Goal: Information Seeking & Learning: Learn about a topic

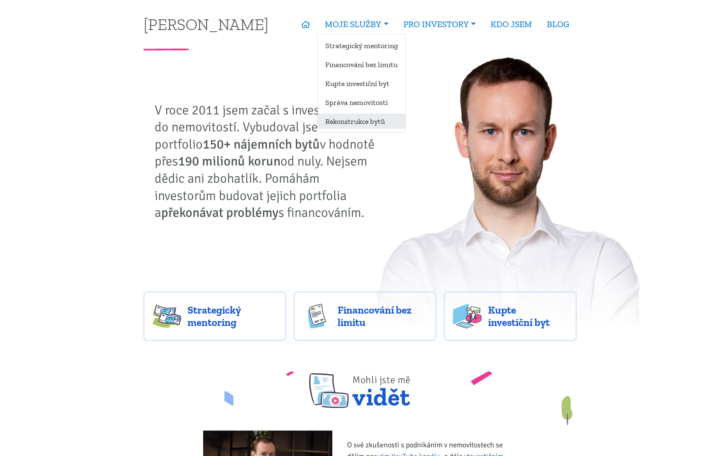
click at [342, 119] on link "Rekonstrukce bytů" at bounding box center [362, 120] width 88 height 15
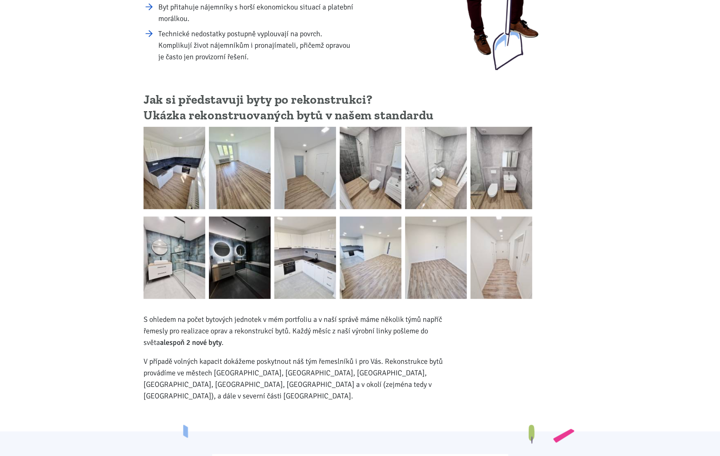
scroll to position [206, 0]
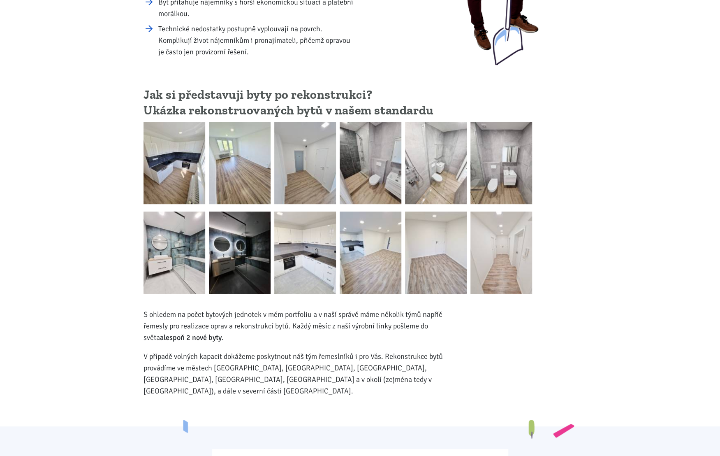
click at [171, 161] on img at bounding box center [175, 163] width 62 height 82
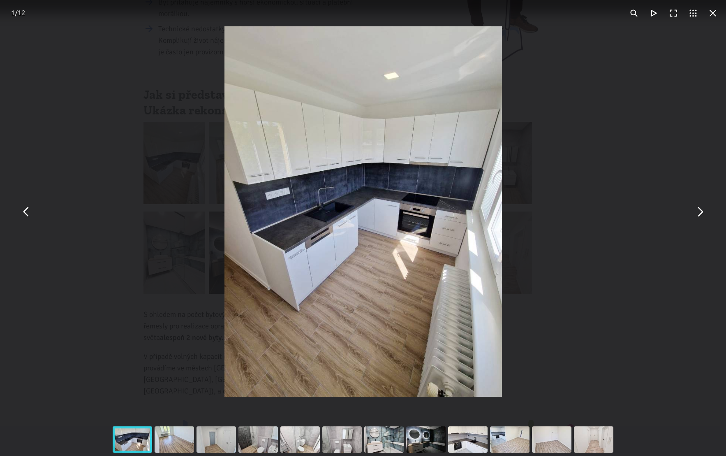
click at [698, 213] on button "You can close this modal content with the ESC key" at bounding box center [700, 211] width 20 height 20
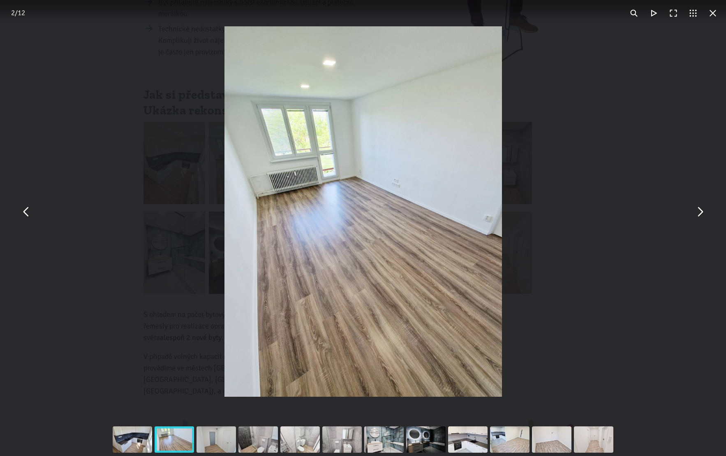
click at [698, 213] on button "You can close this modal content with the ESC key" at bounding box center [700, 211] width 20 height 20
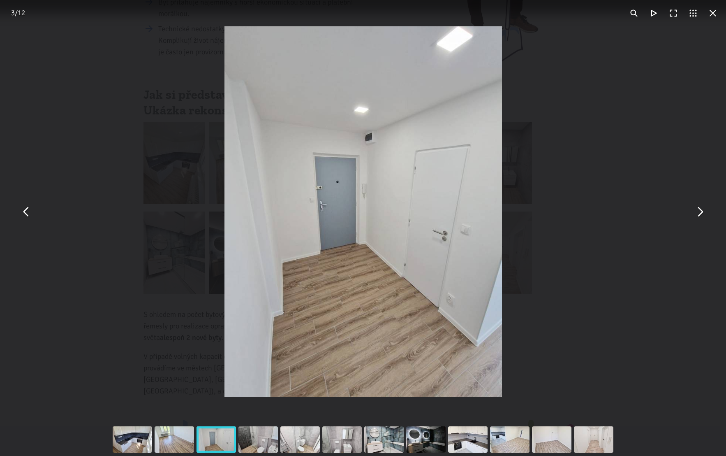
click at [698, 213] on button "You can close this modal content with the ESC key" at bounding box center [700, 211] width 20 height 20
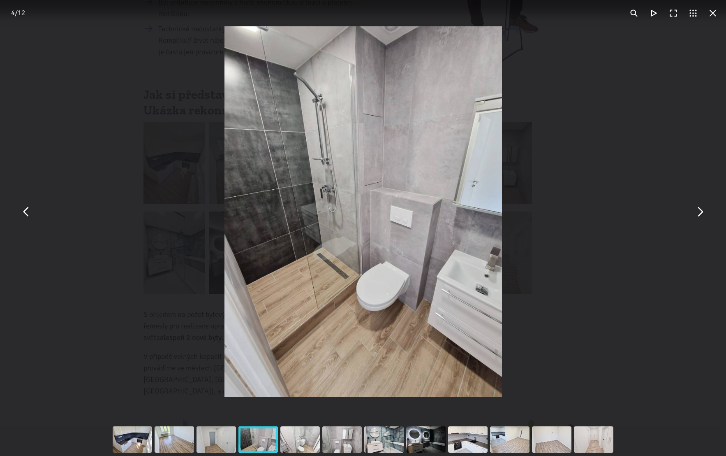
click at [698, 213] on button "You can close this modal content with the ESC key" at bounding box center [700, 211] width 20 height 20
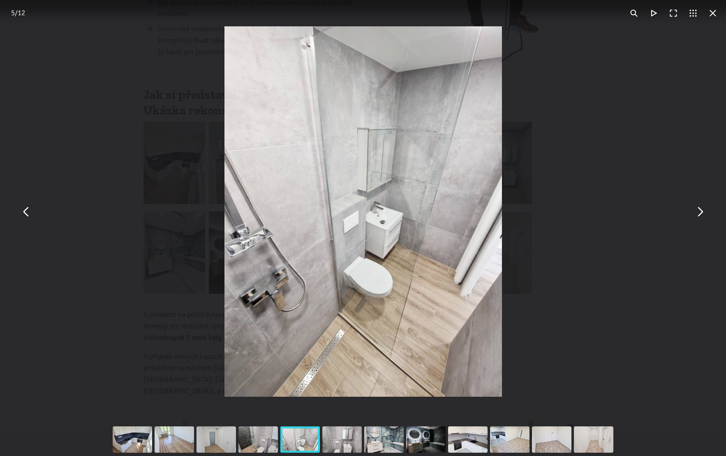
click at [698, 213] on button "You can close this modal content with the ESC key" at bounding box center [700, 211] width 20 height 20
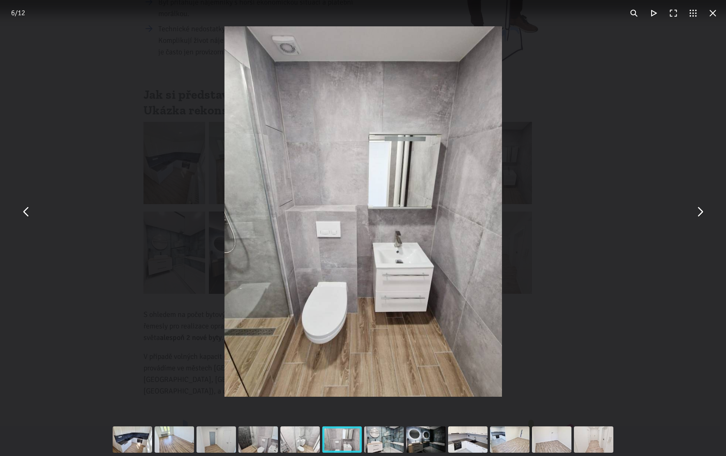
click at [698, 213] on button "You can close this modal content with the ESC key" at bounding box center [700, 211] width 20 height 20
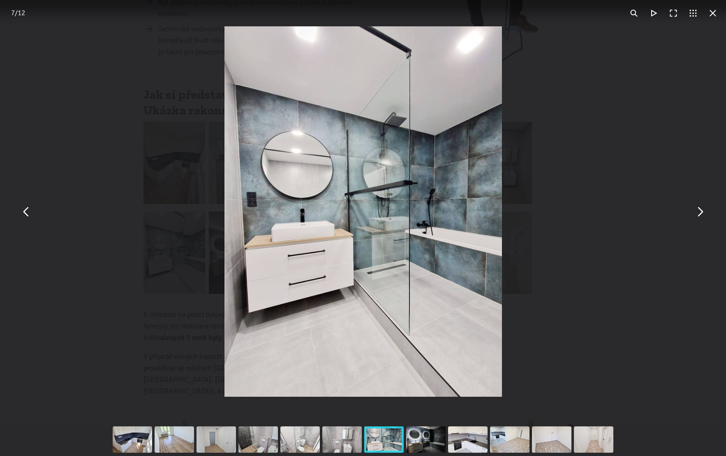
click at [698, 213] on button "You can close this modal content with the ESC key" at bounding box center [700, 211] width 20 height 20
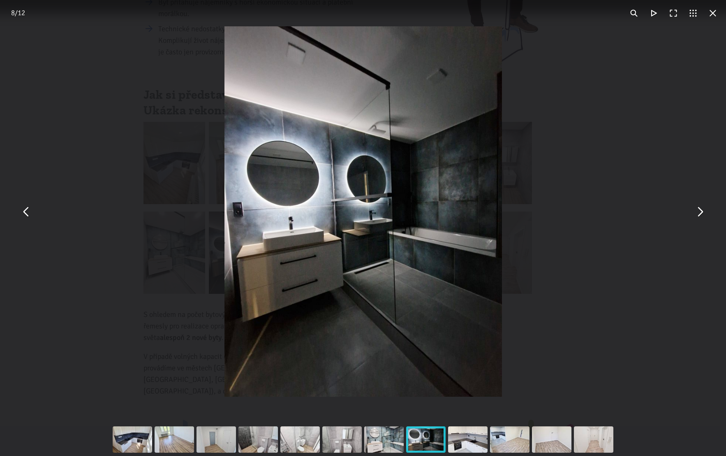
click at [698, 213] on button "You can close this modal content with the ESC key" at bounding box center [700, 211] width 20 height 20
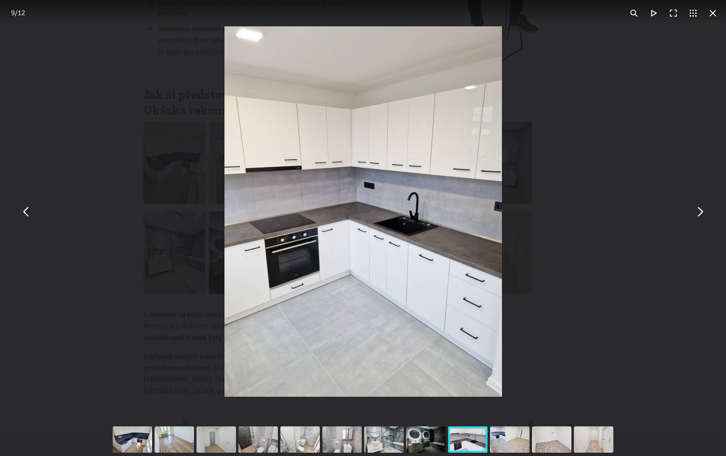
click at [698, 213] on button "You can close this modal content with the ESC key" at bounding box center [700, 211] width 20 height 20
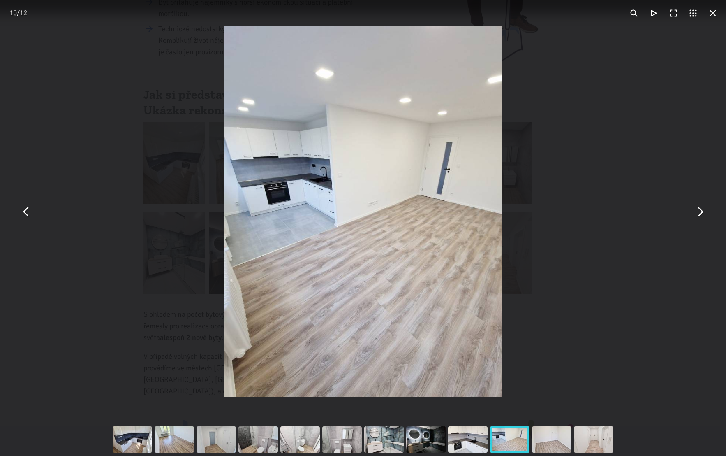
click at [698, 213] on button "You can close this modal content with the ESC key" at bounding box center [700, 211] width 20 height 20
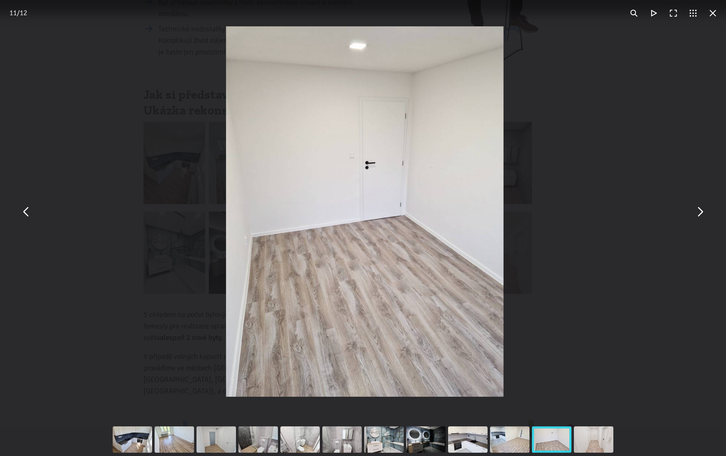
click at [698, 213] on button "You can close this modal content with the ESC key" at bounding box center [700, 211] width 20 height 20
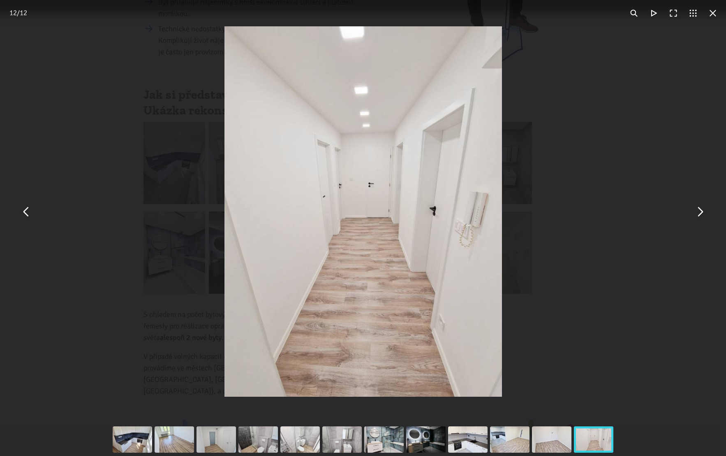
click at [698, 213] on button "You can close this modal content with the ESC key" at bounding box center [700, 211] width 20 height 20
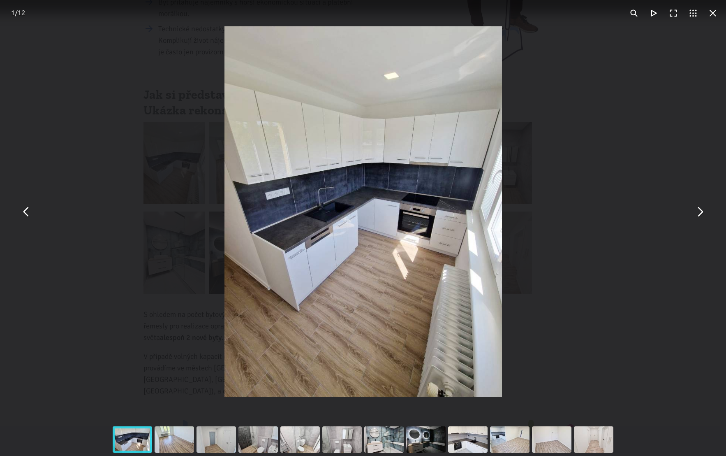
click at [698, 213] on button "You can close this modal content with the ESC key" at bounding box center [700, 211] width 20 height 20
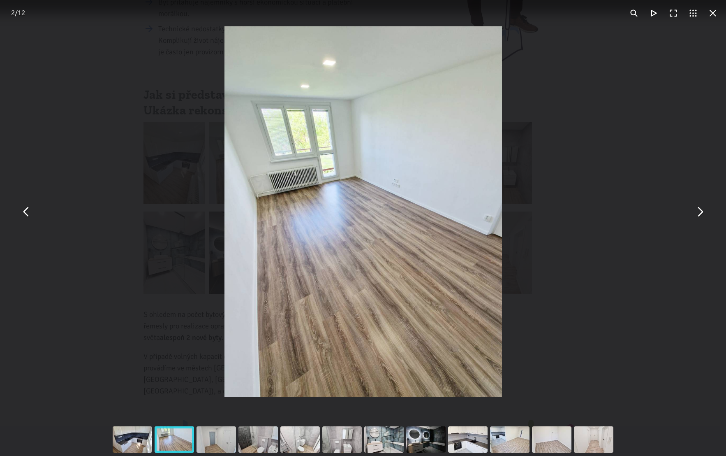
click at [715, 12] on button "You can close this modal content with the ESC key" at bounding box center [713, 13] width 20 height 20
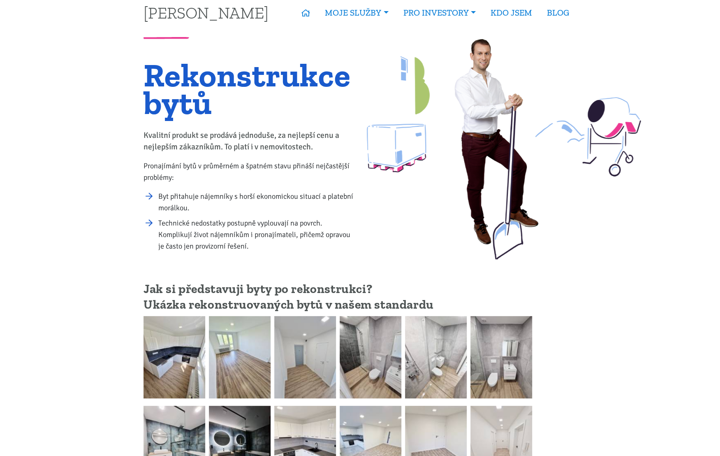
scroll to position [0, 0]
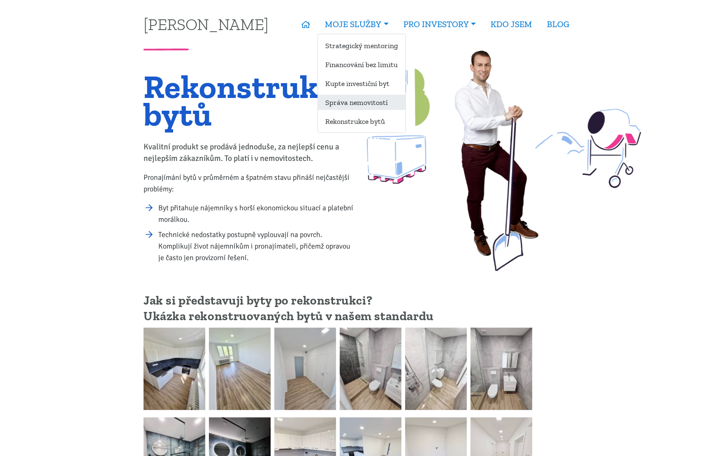
click at [359, 102] on link "Správa nemovitostí" at bounding box center [362, 102] width 88 height 15
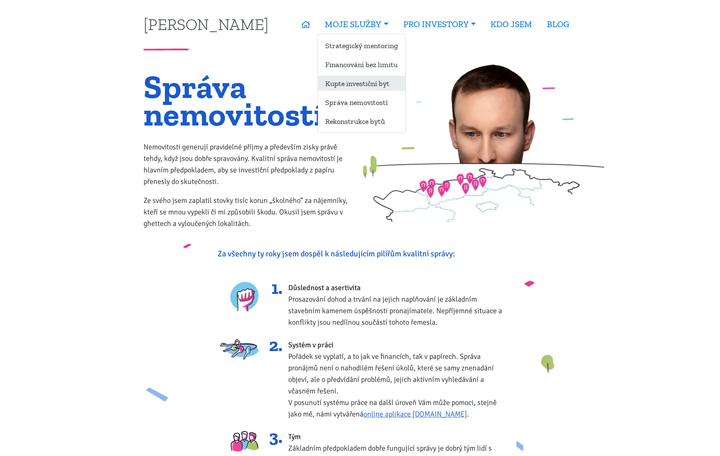
click at [361, 83] on link "Kupte investiční byt" at bounding box center [362, 83] width 88 height 15
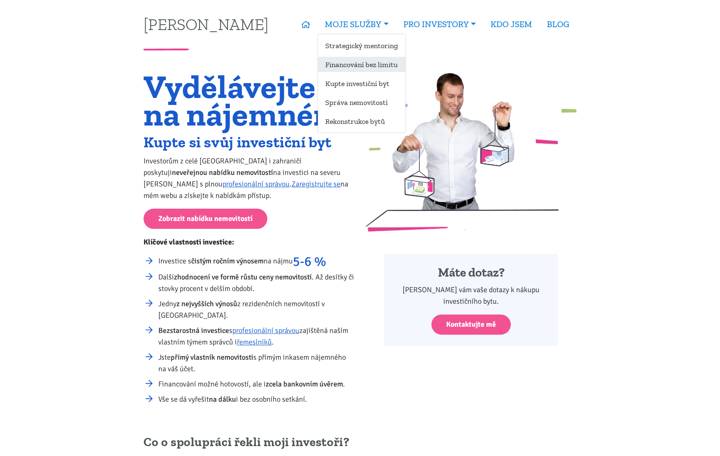
click at [357, 64] on link "Financování bez limitu" at bounding box center [362, 64] width 88 height 15
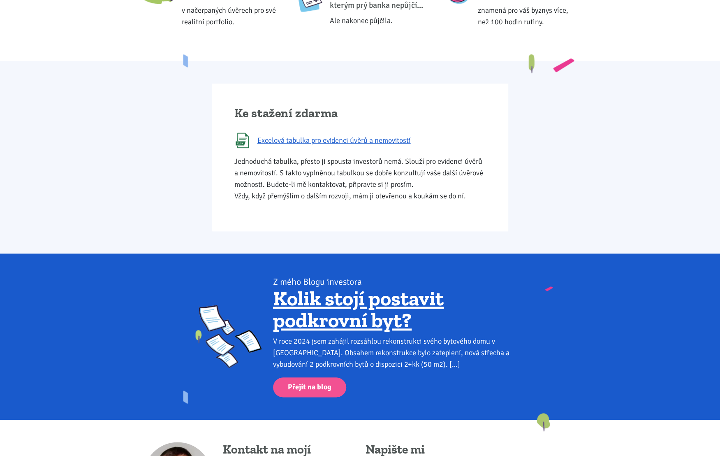
scroll to position [329, 0]
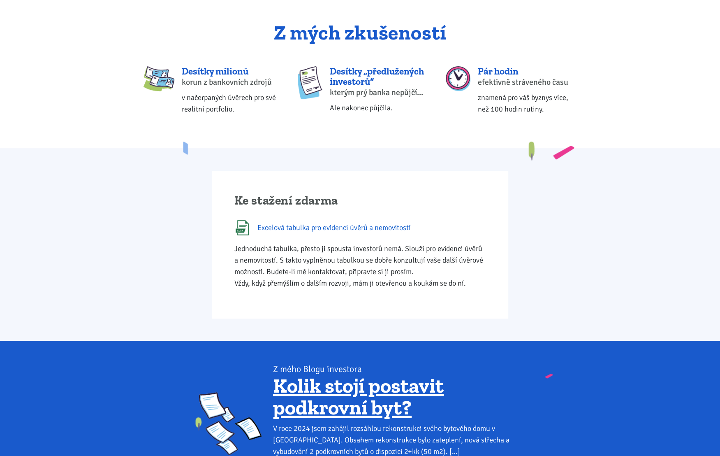
click at [299, 225] on span "Excelová tabulka pro evidenci úvěrů a nemovitostí" at bounding box center [333, 228] width 153 height 12
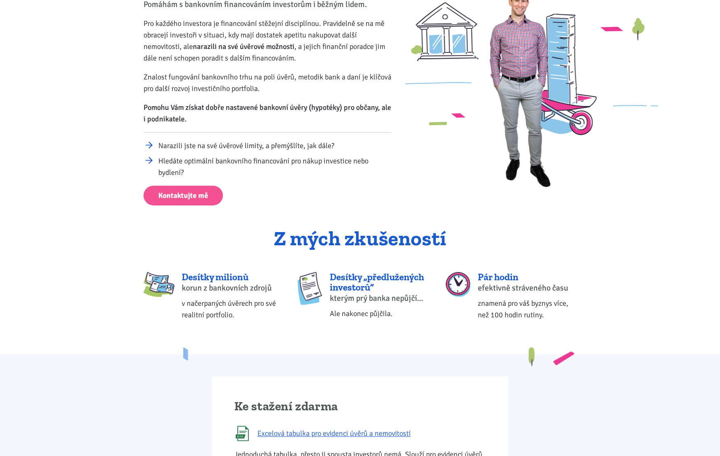
scroll to position [0, 0]
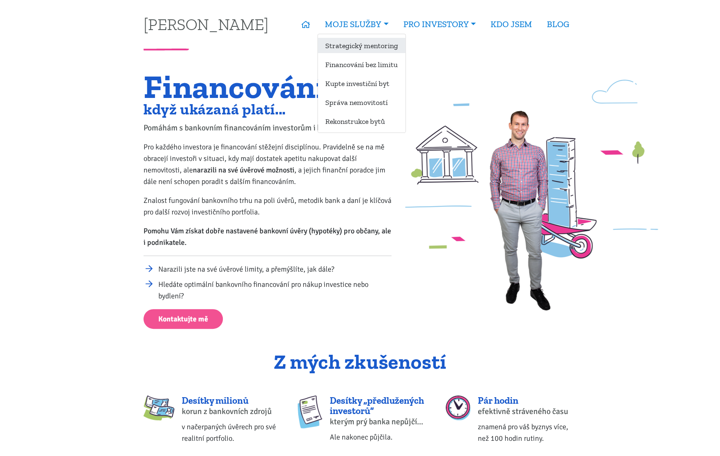
click at [371, 46] on link "Strategický mentoring" at bounding box center [362, 45] width 88 height 15
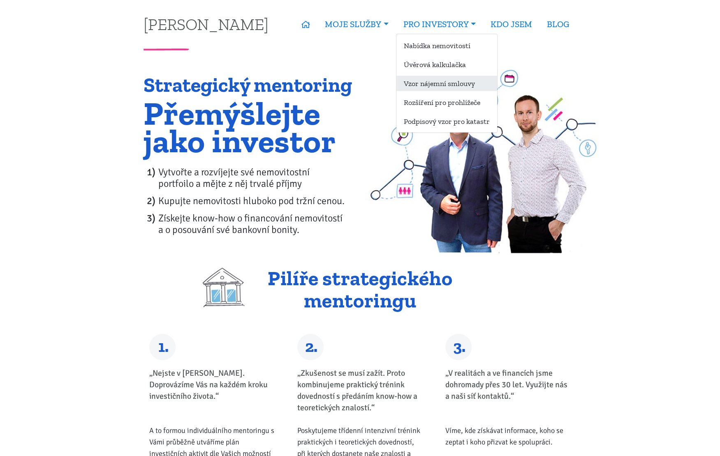
click at [429, 81] on link "Vzor nájemní smlouvy" at bounding box center [446, 83] width 101 height 15
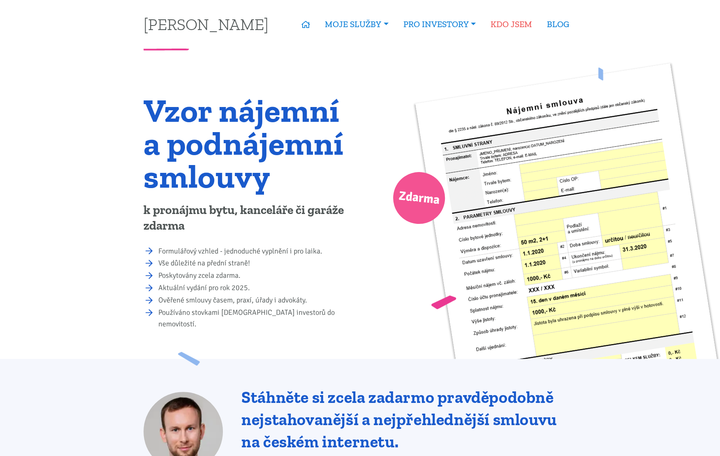
click at [511, 24] on link "KDO JSEM" at bounding box center [511, 24] width 56 height 19
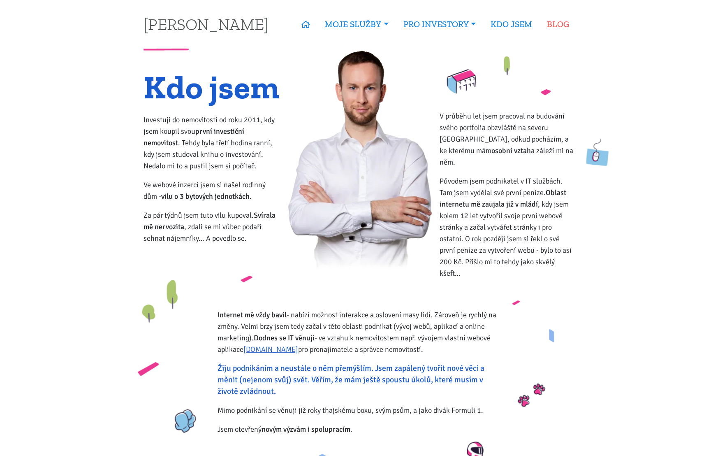
click at [558, 25] on link "BLOG" at bounding box center [557, 24] width 37 height 19
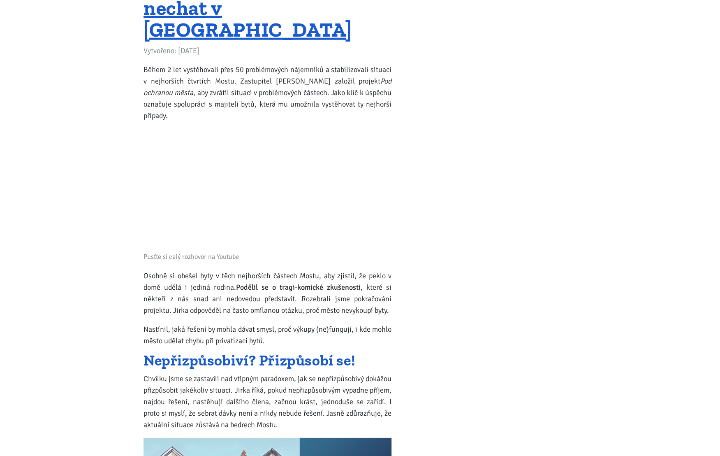
scroll to position [5921, 0]
